Goal: Information Seeking & Learning: Learn about a topic

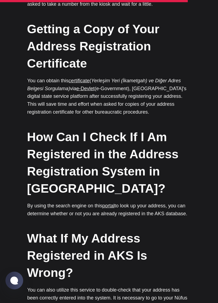
scroll to position [1791, 0]
click at [114, 203] on link "portal" at bounding box center [108, 205] width 12 height 5
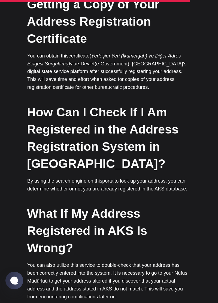
scroll to position [1817, 0]
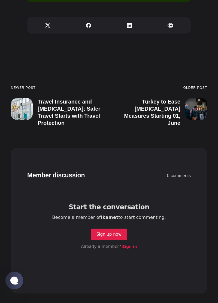
scroll to position [2343, 0]
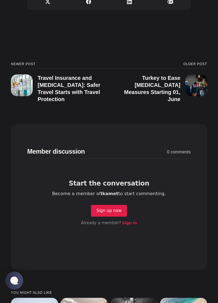
scroll to position [2370, 0]
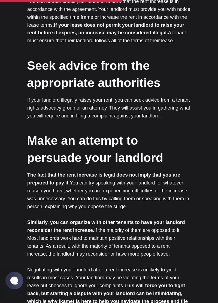
scroll to position [601, 0]
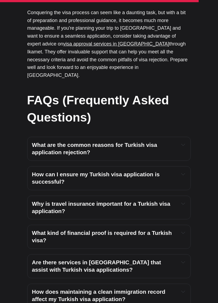
scroll to position [1399, 0]
